Goal: Check status: Check status

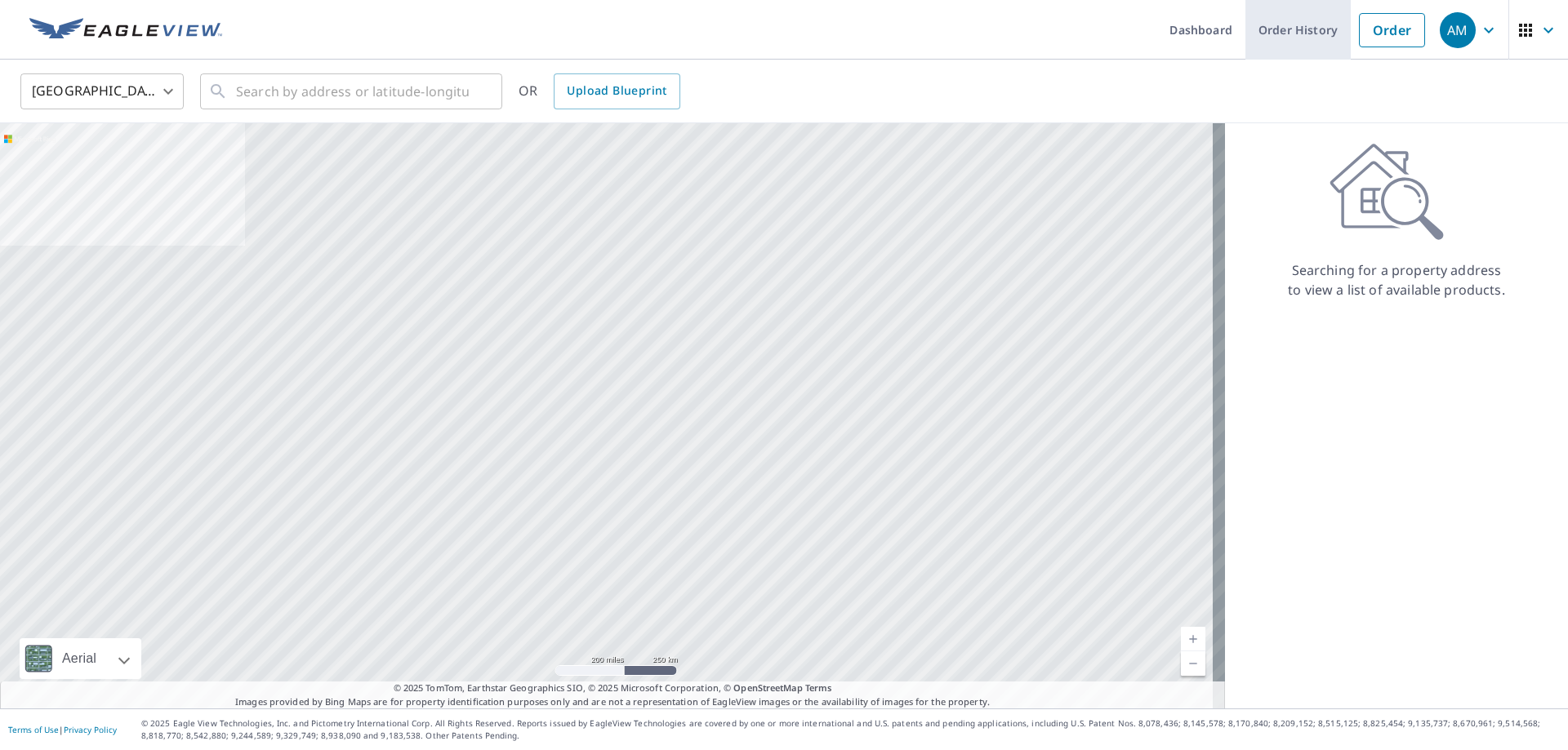
click at [1324, 36] on link "Order History" at bounding box center [1297, 30] width 105 height 60
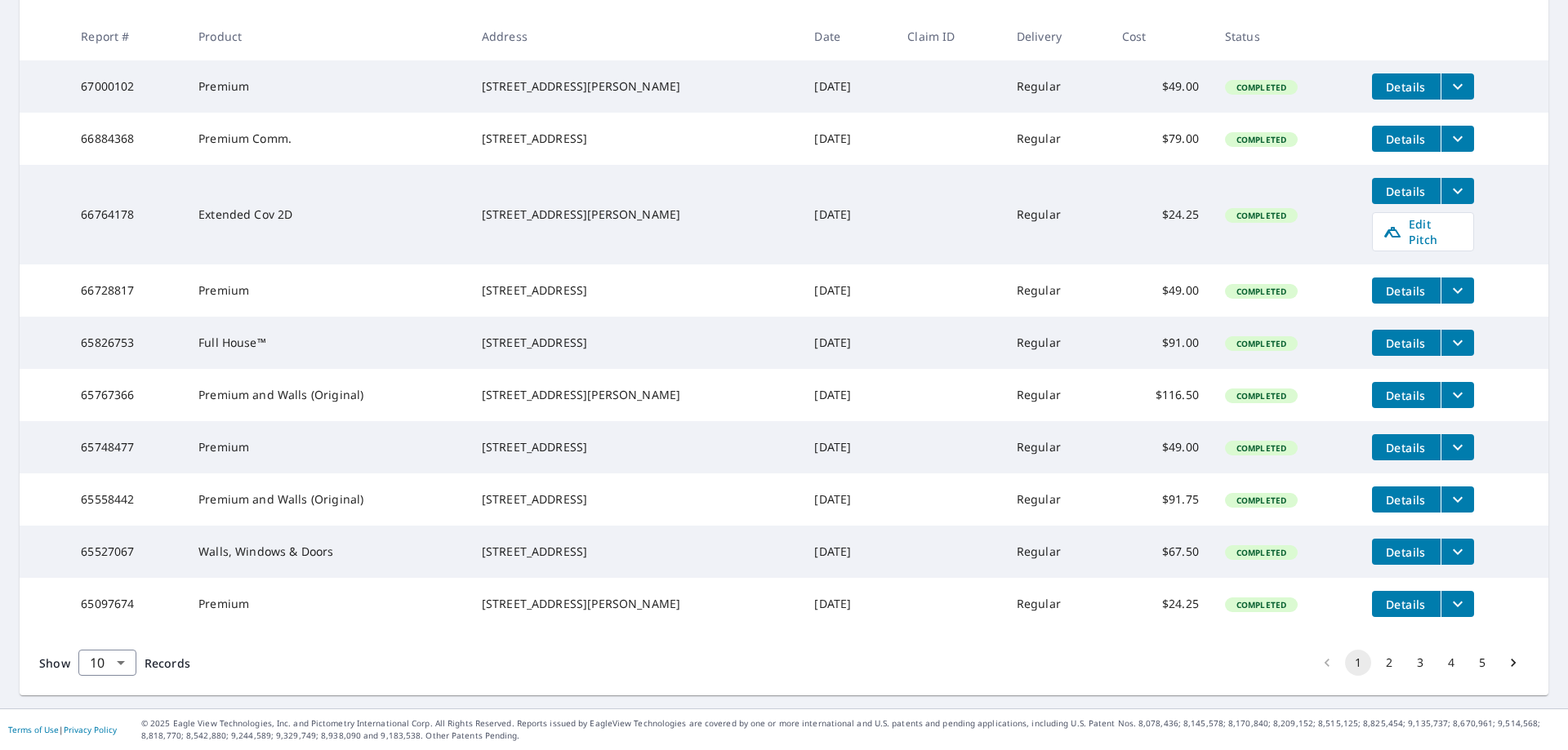
scroll to position [349, 0]
click at [122, 661] on body "AM AM Dashboard Order History Order AM Dashboard / Order History Order History …" at bounding box center [784, 375] width 1568 height 750
click at [110, 659] on li "25" at bounding box center [107, 657] width 58 height 29
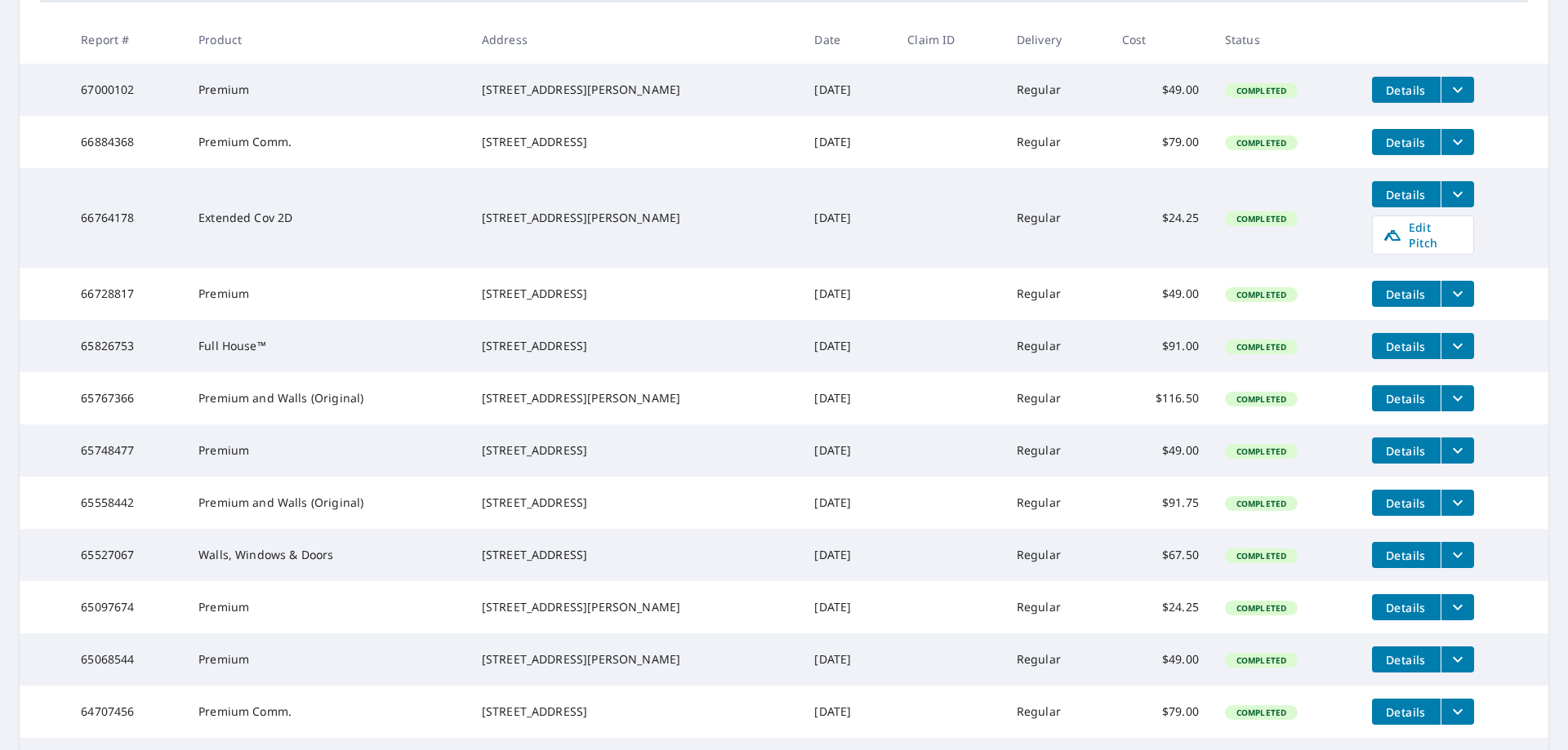
scroll to position [327, 0]
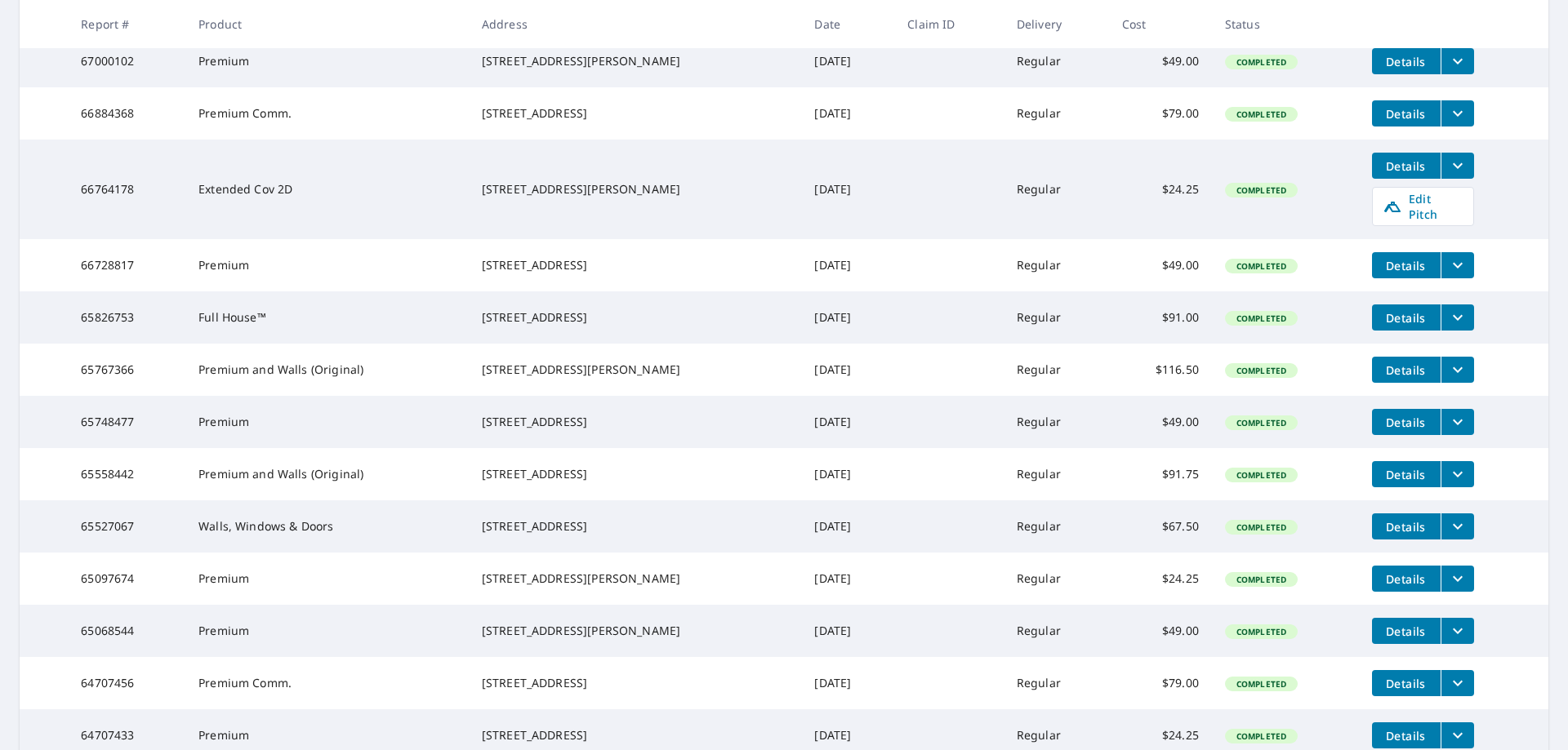
drag, startPoint x: 601, startPoint y: 277, endPoint x: 560, endPoint y: 257, distance: 45.6
click at [560, 257] on div "[STREET_ADDRESS]" at bounding box center [635, 265] width 307 height 17
drag, startPoint x: 467, startPoint y: 251, endPoint x: 555, endPoint y: 261, distance: 88.6
click at [524, 259] on td "[STREET_ADDRESS]" at bounding box center [635, 264] width 333 height 52
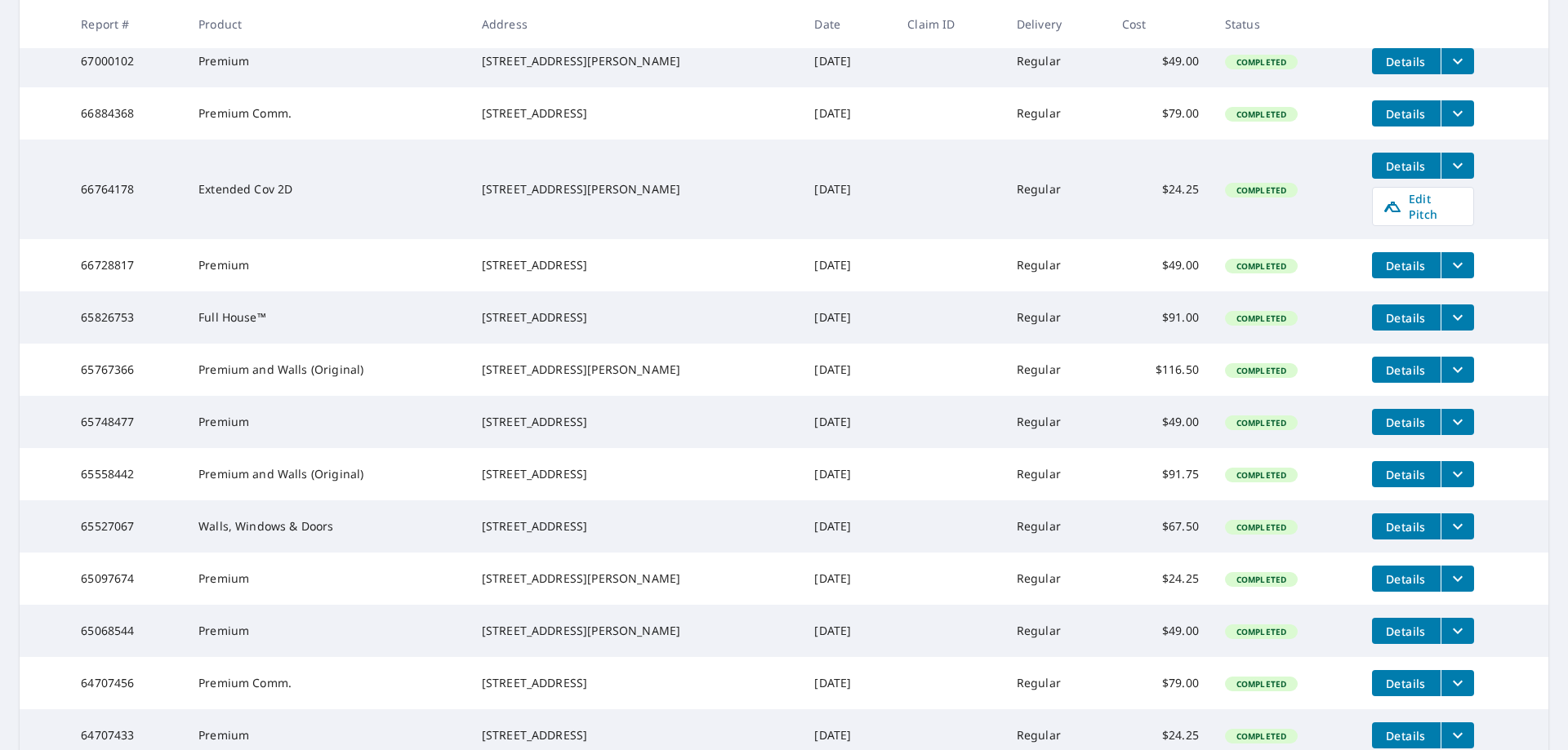
click at [555, 261] on div "[STREET_ADDRESS]" at bounding box center [635, 265] width 307 height 17
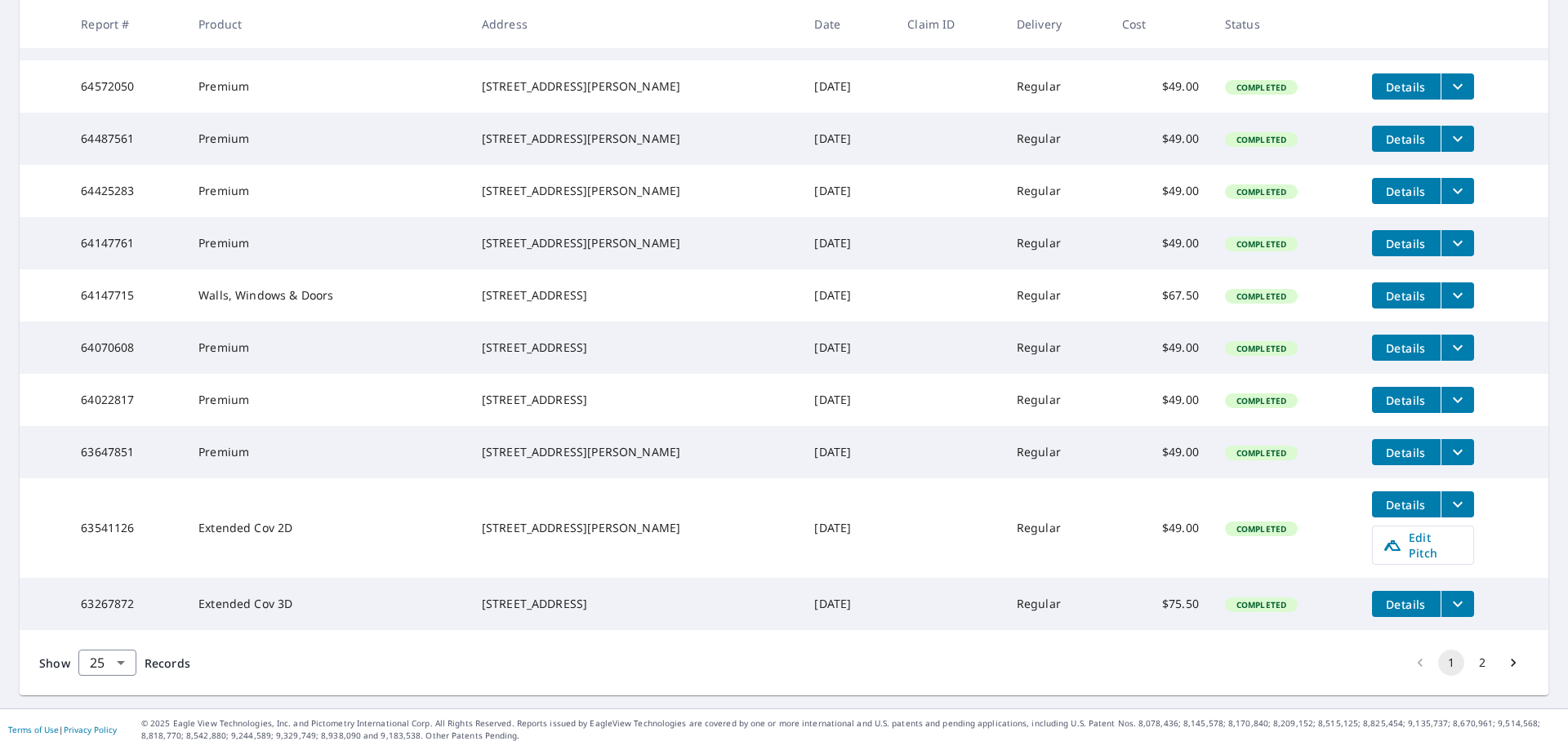
scroll to position [1260, 0]
click at [105, 659] on body "AM AM Dashboard Order History Order AM Dashboard / Order History Order History …" at bounding box center [784, 375] width 1568 height 750
click at [102, 687] on li "50" at bounding box center [107, 686] width 58 height 29
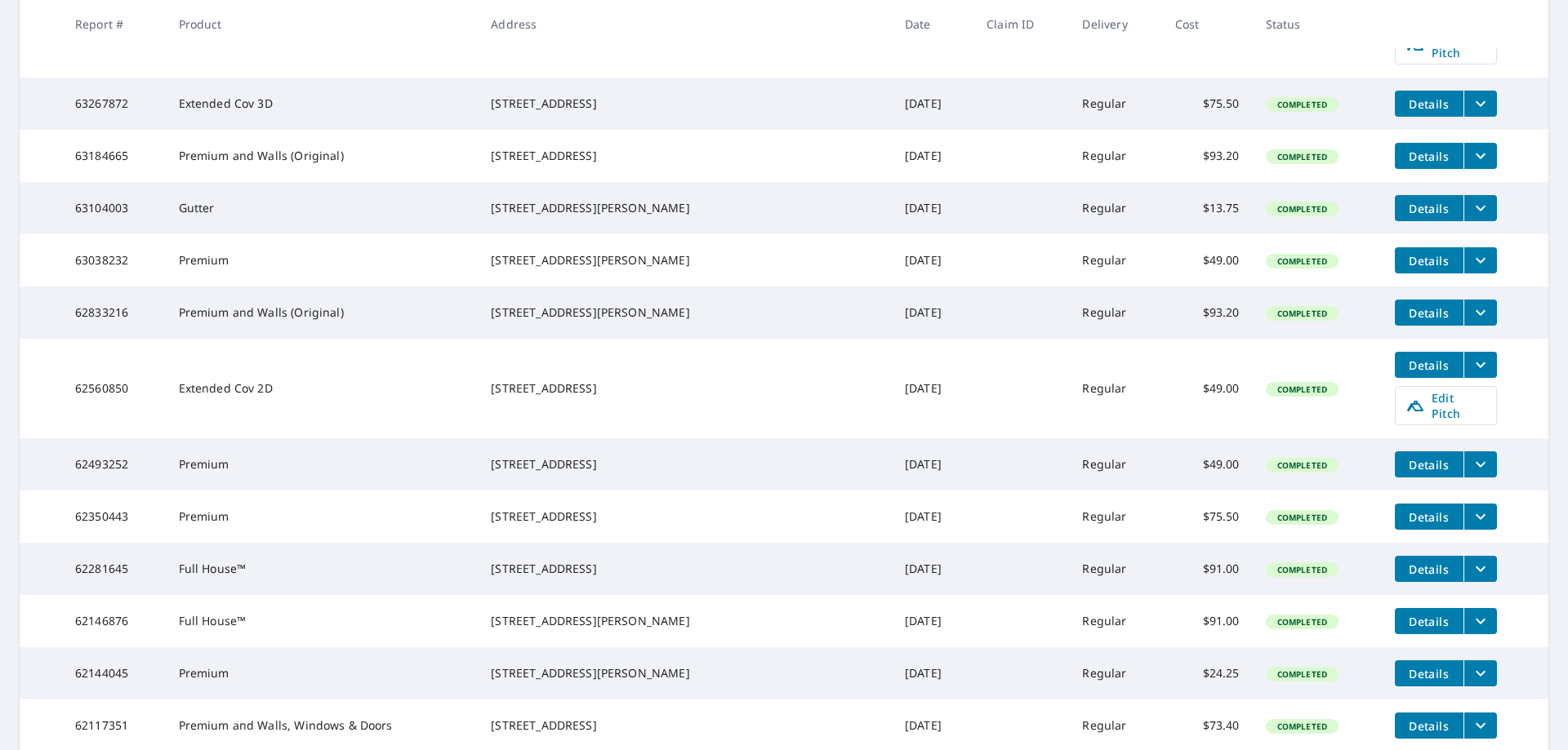
scroll to position [1714, 0]
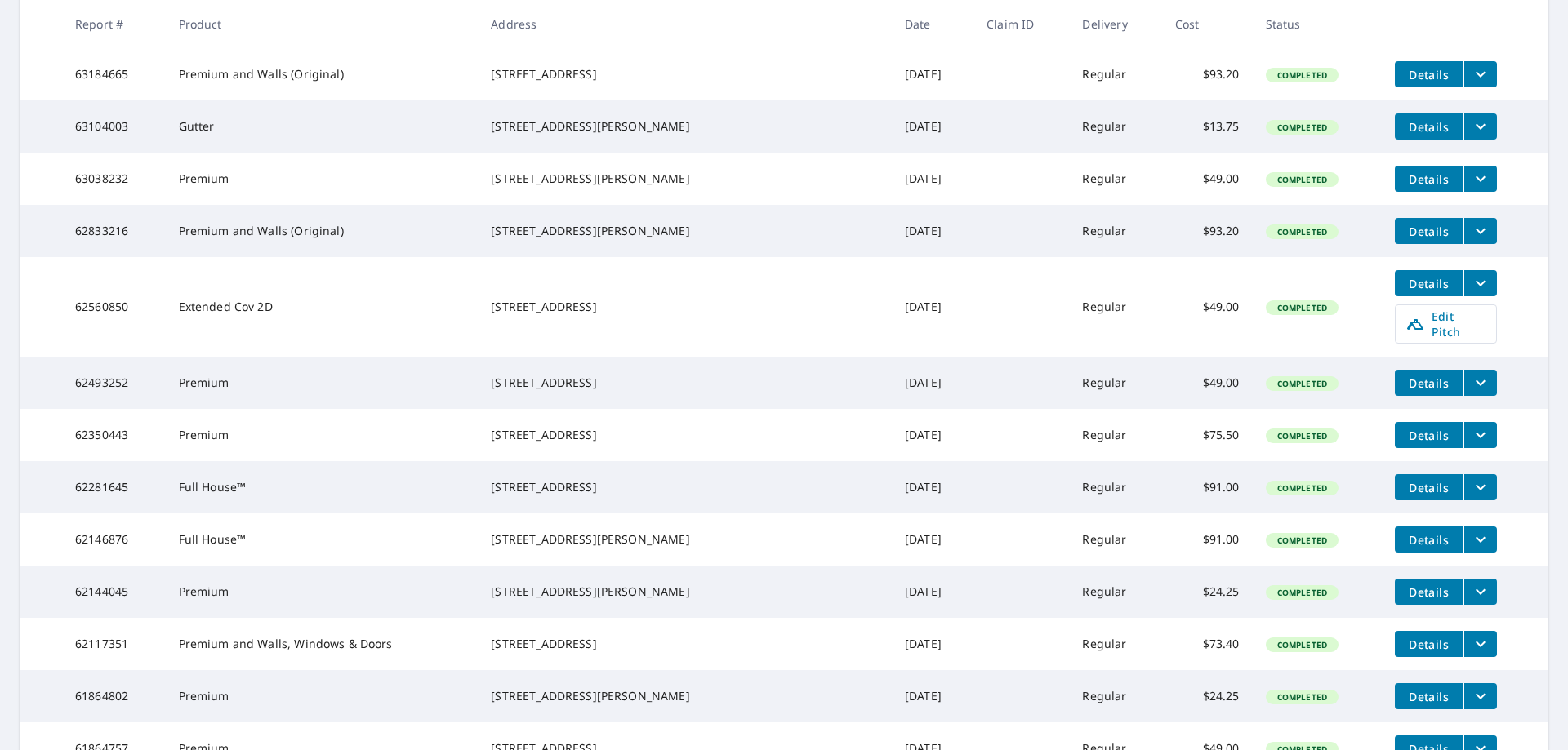
click at [1470, 189] on icon "filesDropdownBtn-63038232" at bounding box center [1480, 179] width 19 height 19
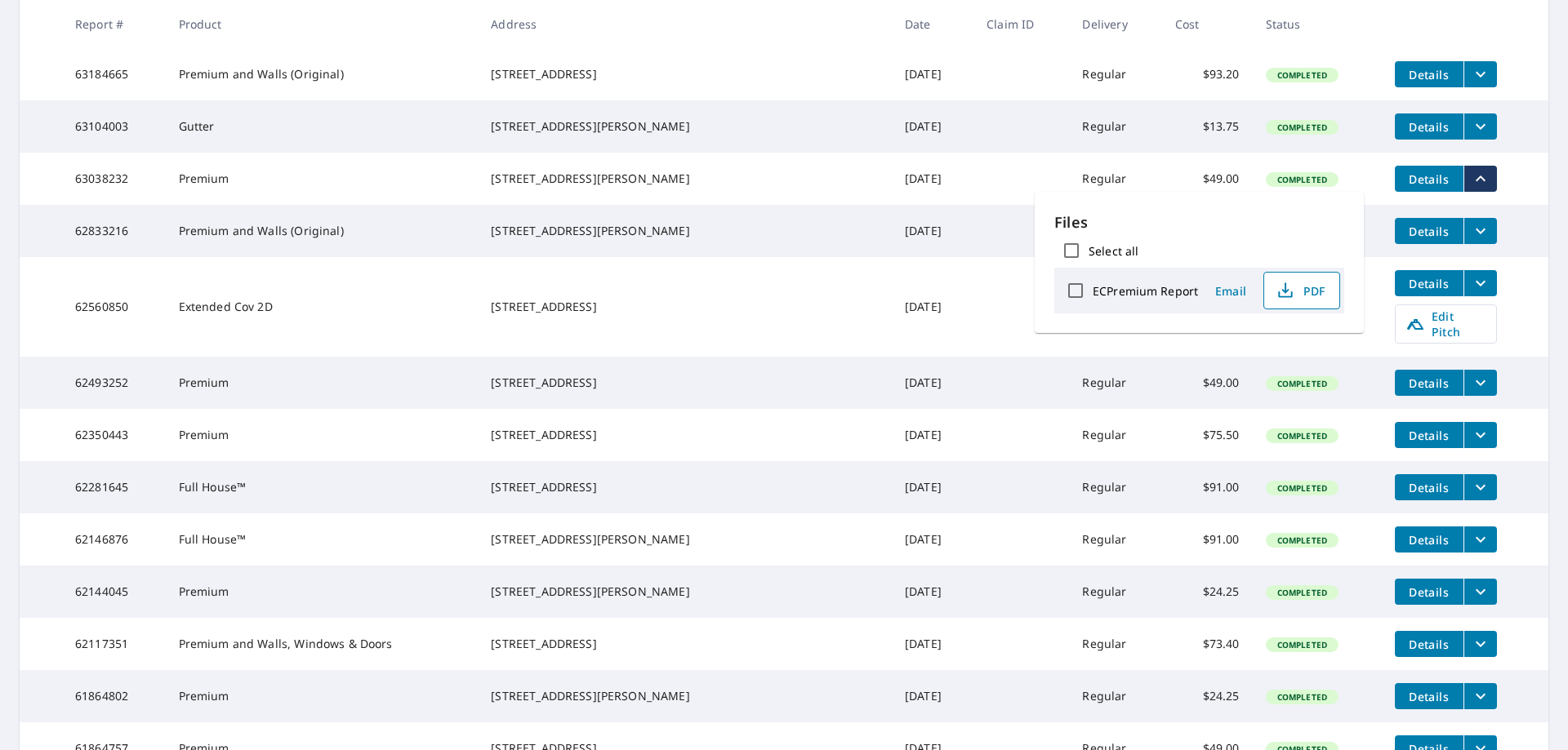
click at [1305, 290] on span "PDF" at bounding box center [1299, 291] width 52 height 19
